Goal: Task Accomplishment & Management: Use online tool/utility

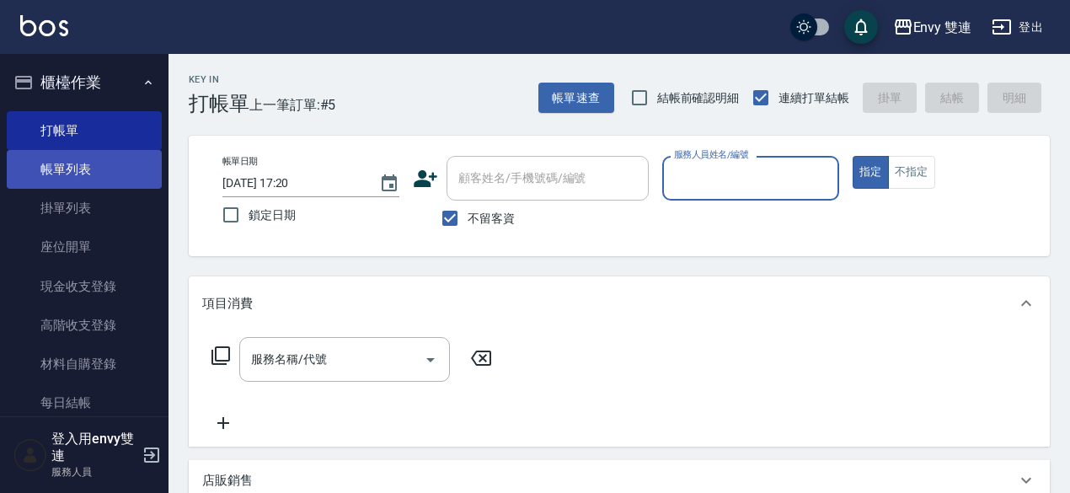
click at [44, 159] on link "帳單列表" at bounding box center [84, 169] width 155 height 39
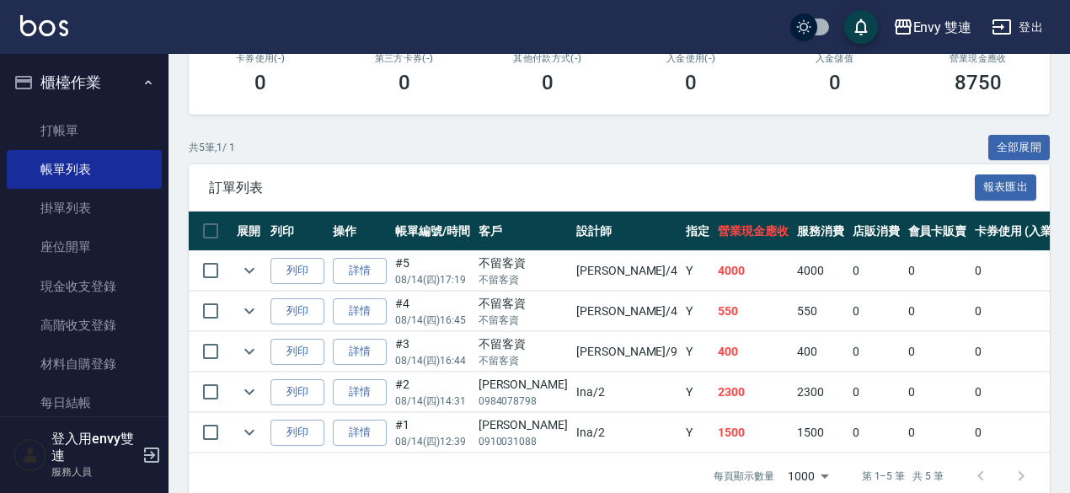
scroll to position [310, 0]
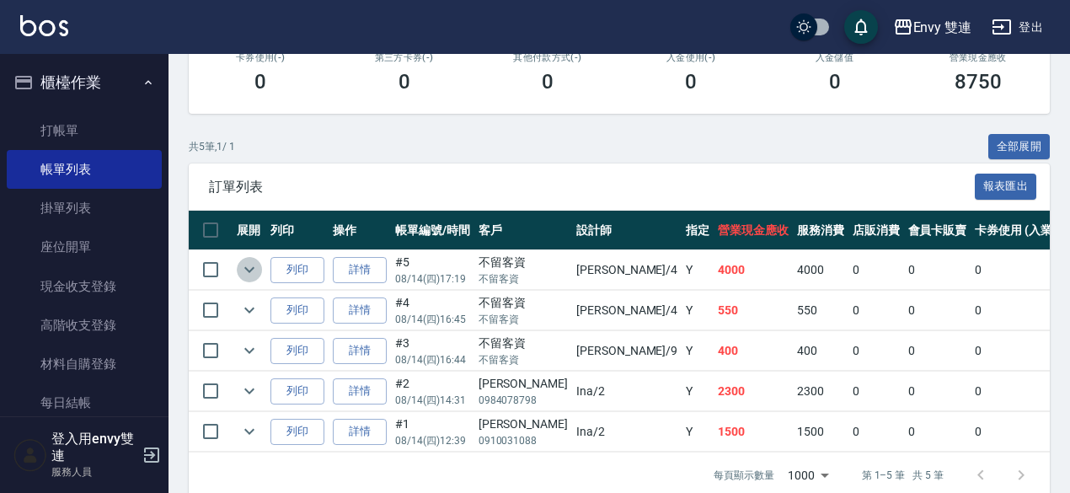
click at [251, 270] on icon "expand row" at bounding box center [249, 270] width 10 height 6
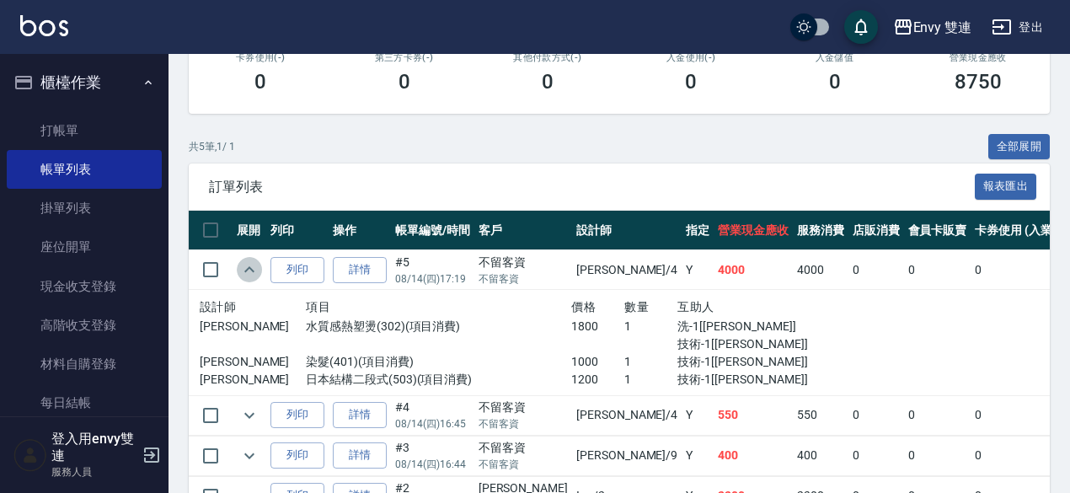
click at [251, 270] on icon "expand row" at bounding box center [249, 269] width 20 height 20
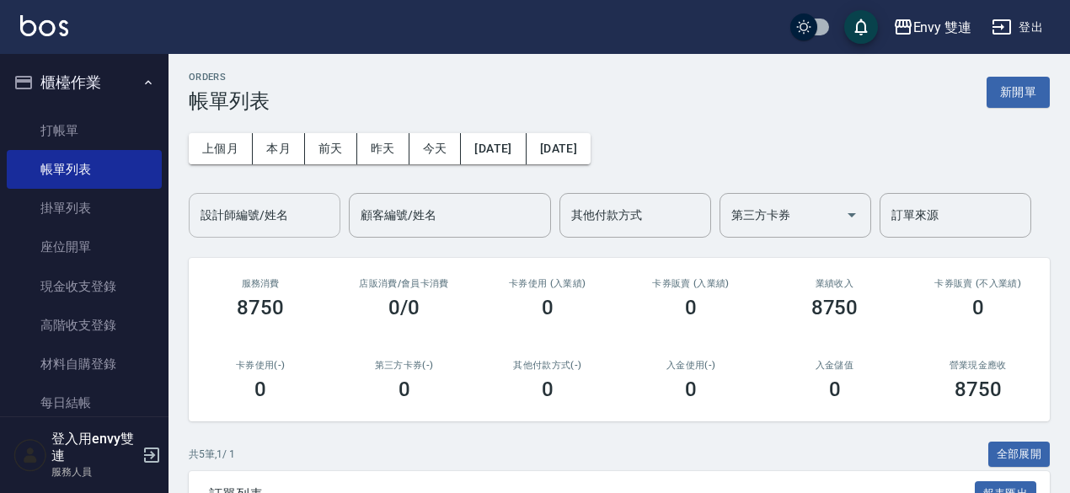
scroll to position [2, 0]
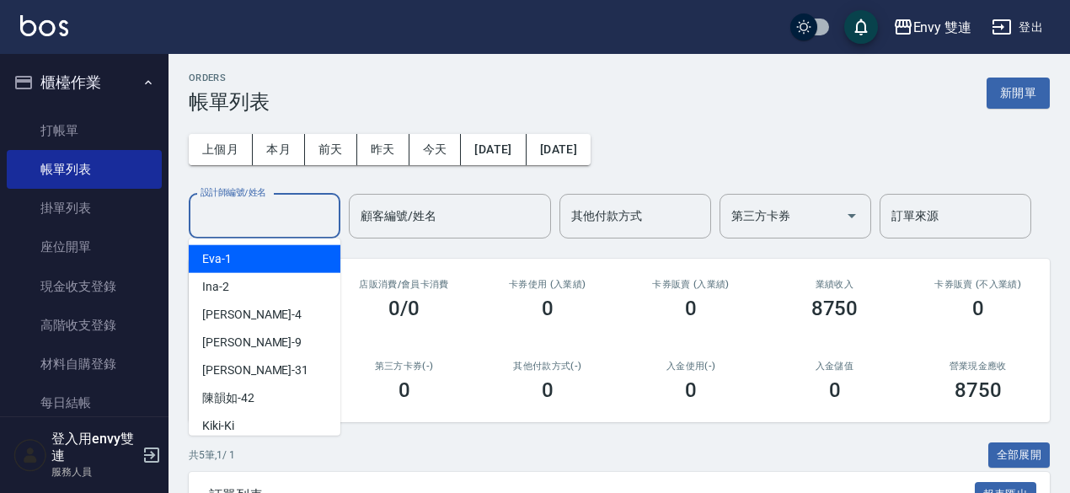
click at [233, 223] on input "設計師編號/姓名" at bounding box center [264, 215] width 136 height 29
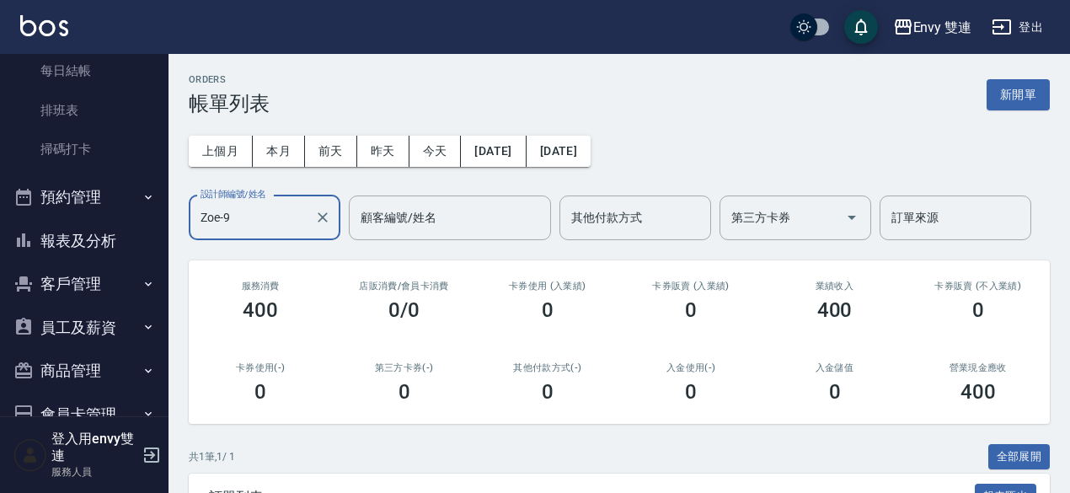
scroll to position [334, 0]
type input "Zoe-9"
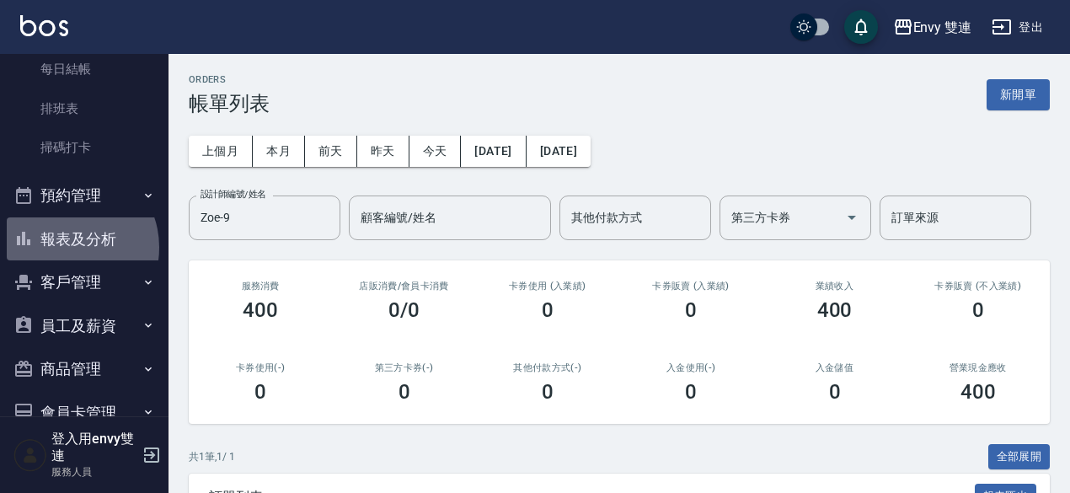
click at [67, 247] on button "報表及分析" at bounding box center [84, 239] width 155 height 44
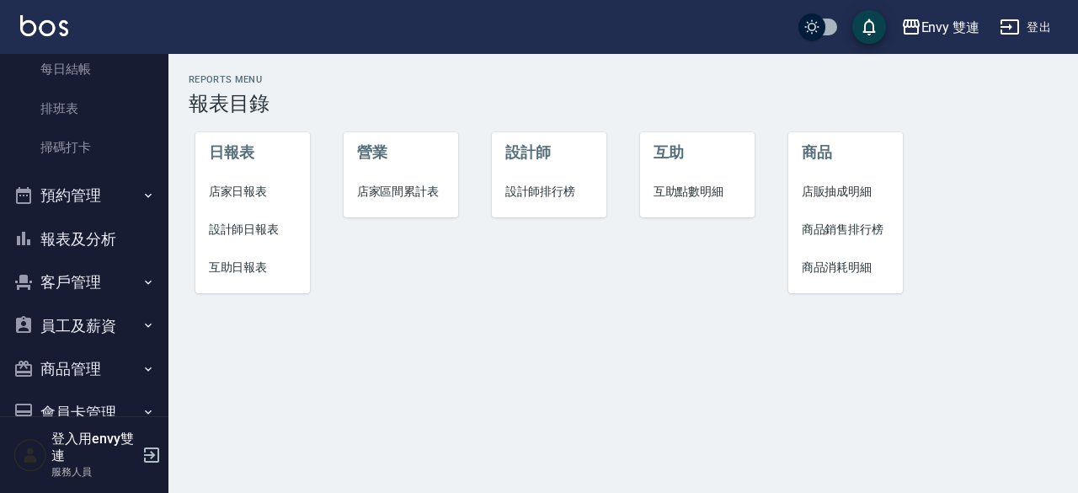
click at [243, 232] on span "設計師日報表" at bounding box center [253, 230] width 88 height 18
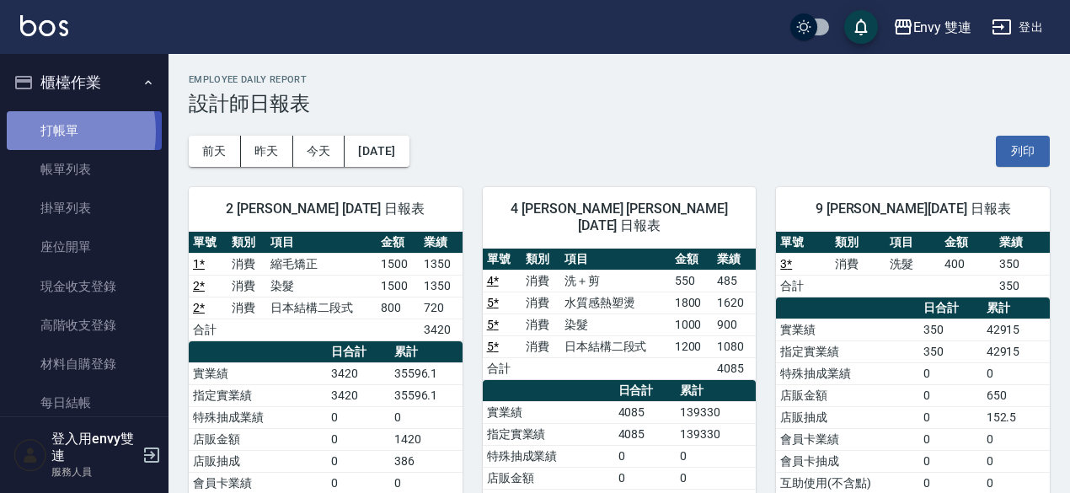
click at [35, 131] on link "打帳單" at bounding box center [84, 130] width 155 height 39
